Goal: Task Accomplishment & Management: Use online tool/utility

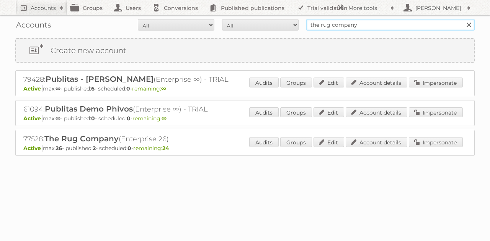
drag, startPoint x: 304, startPoint y: 16, endPoint x: 248, endPoint y: 20, distance: 56.0
click at [248, 20] on form "All Active Expired Pending All Paid Trials Self service the rug company Search" at bounding box center [244, 24] width 459 height 11
type input "[PERSON_NAME][EMAIL_ADDRESS][DOMAIN_NAME]"
click at [463, 19] on input "Search" at bounding box center [468, 24] width 11 height 11
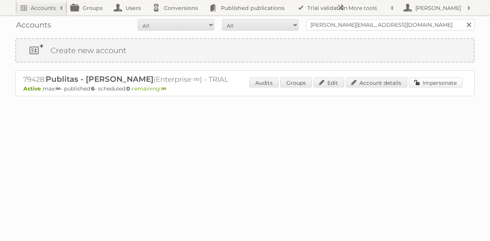
click at [436, 81] on link "Impersonate" at bounding box center [436, 83] width 54 height 10
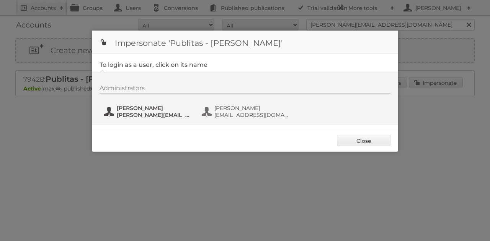
click at [142, 115] on span "[PERSON_NAME][EMAIL_ADDRESS][DOMAIN_NAME]" at bounding box center [154, 115] width 74 height 7
